Goal: Task Accomplishment & Management: Manage account settings

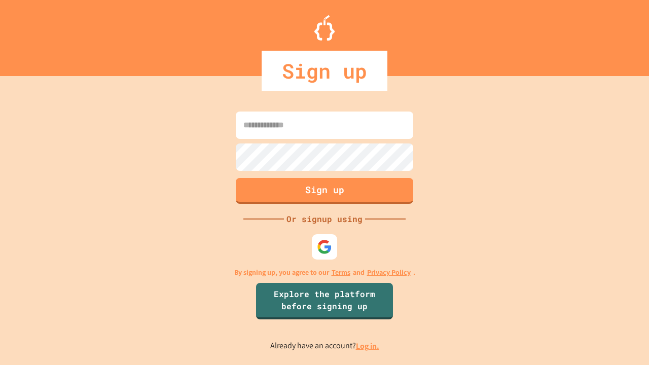
click at [368, 346] on link "Log in." at bounding box center [367, 346] width 23 height 11
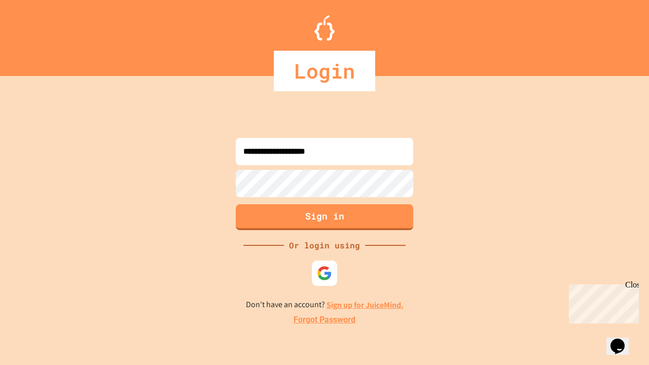
type input "**********"
